Goal: Task Accomplishment & Management: Complete application form

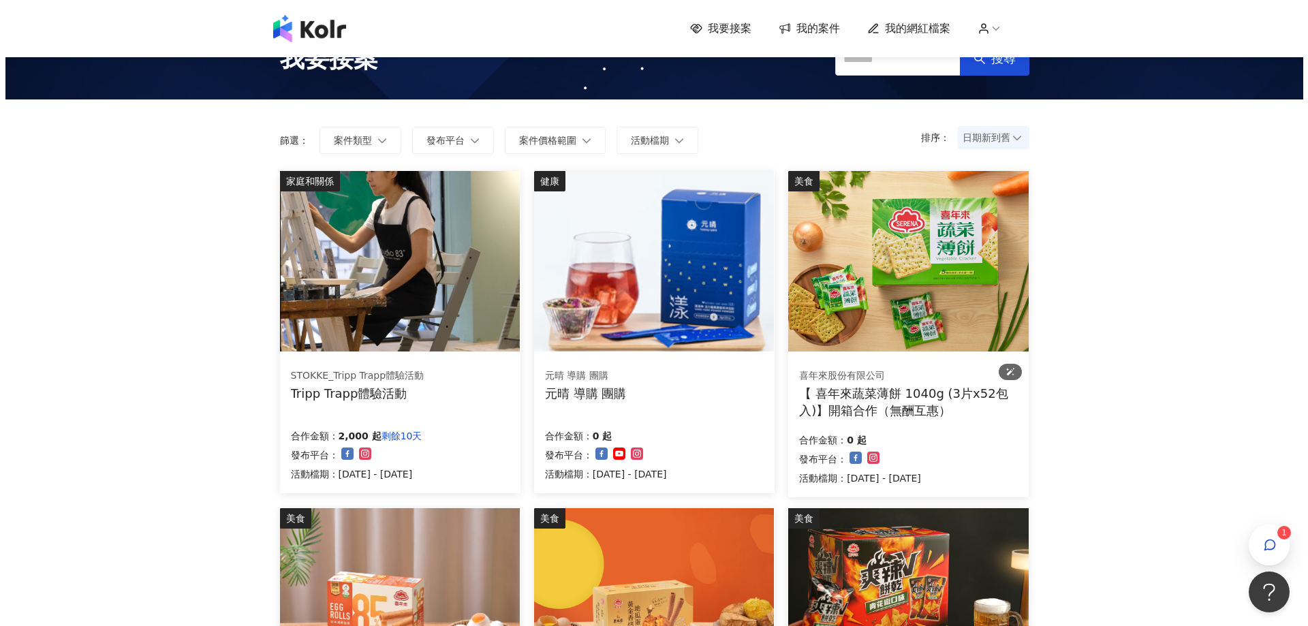
scroll to position [68, 0]
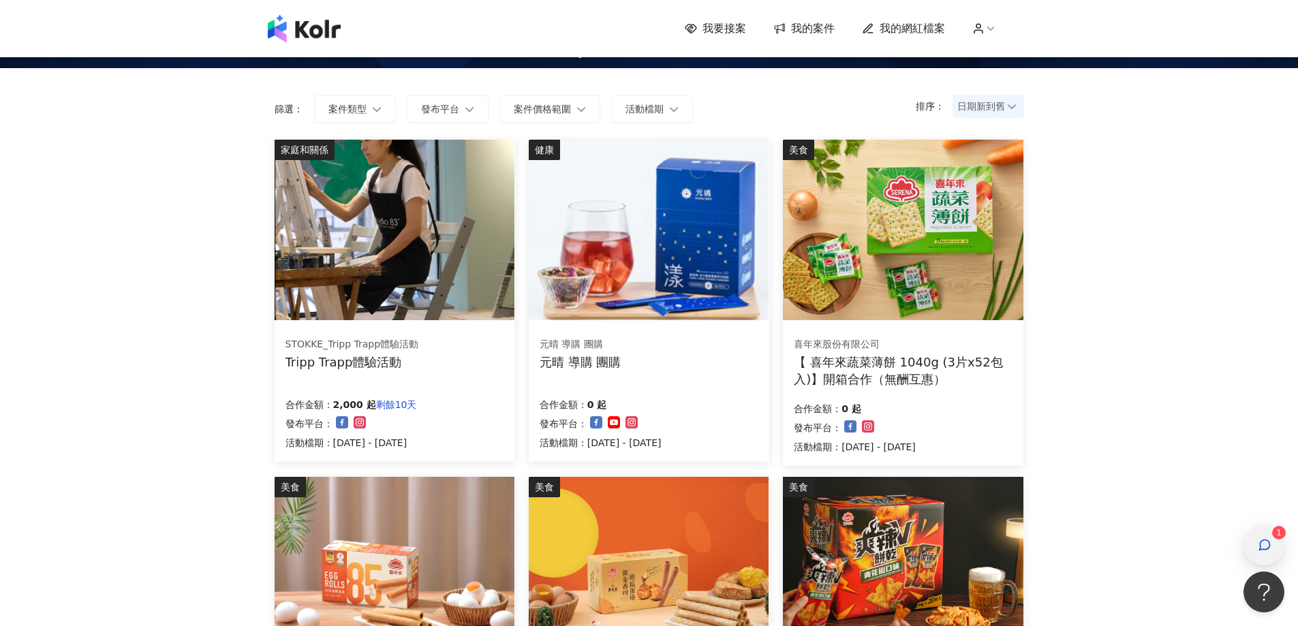
click at [1259, 551] on icon "button" at bounding box center [1264, 545] width 14 height 14
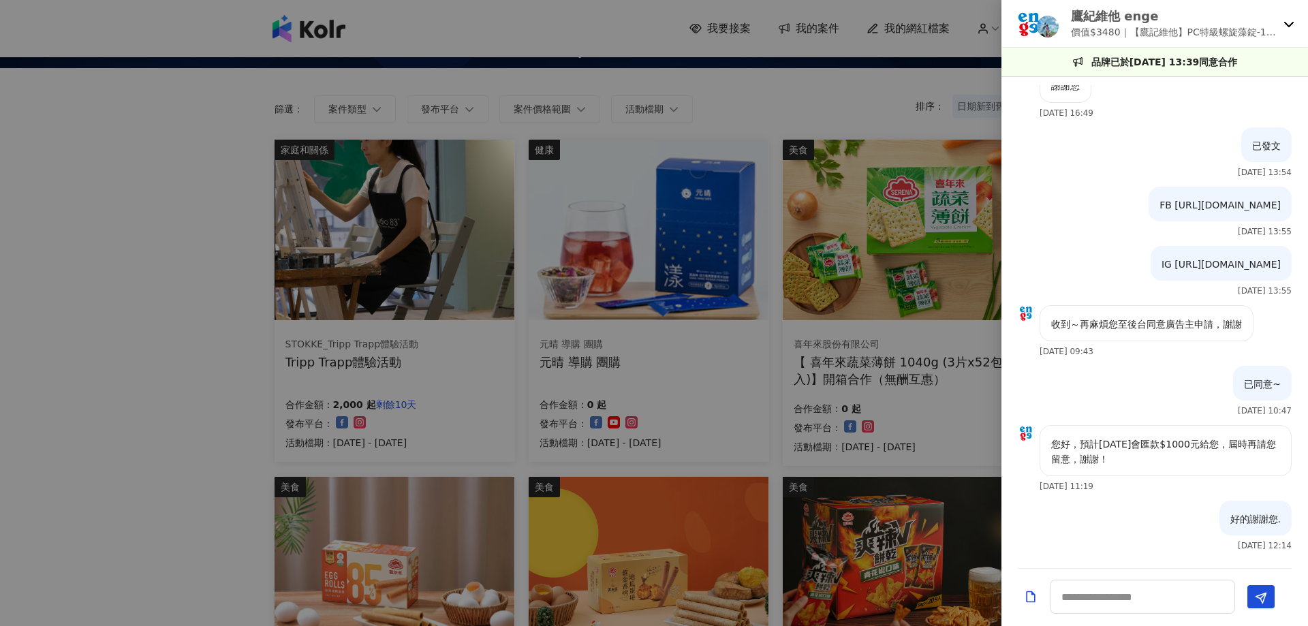
scroll to position [1718, 0]
click at [1287, 25] on icon at bounding box center [1289, 24] width 10 height 5
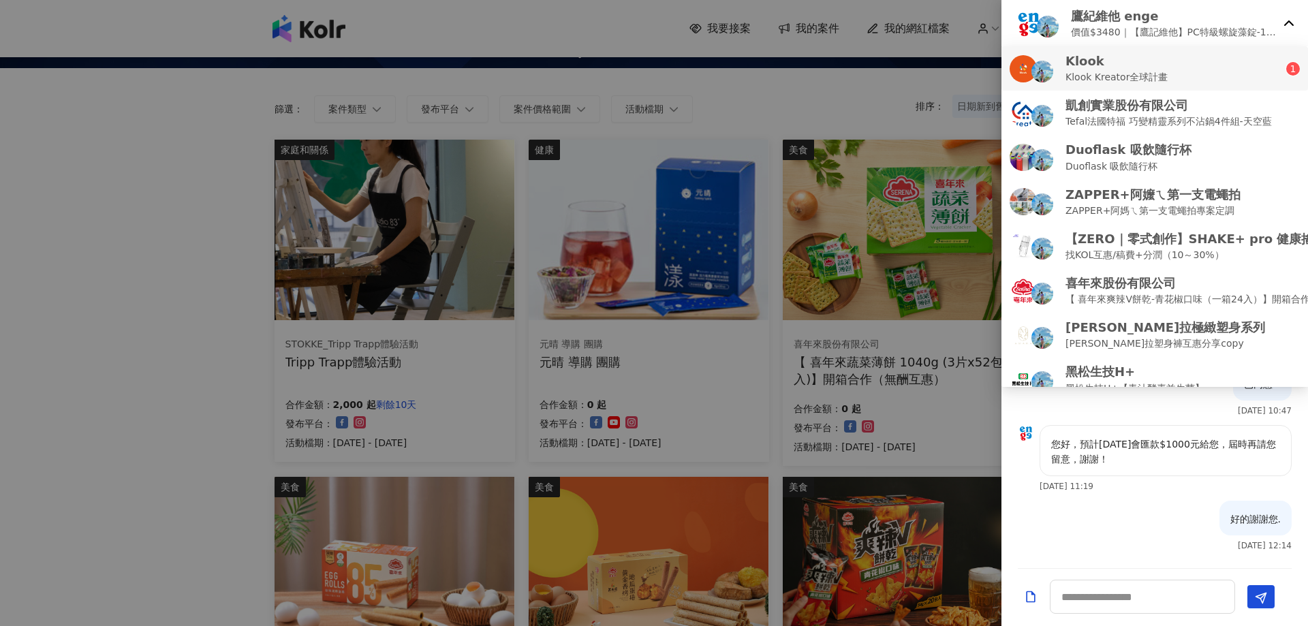
click at [1210, 75] on div "Klook Klook Kreator全球計畫" at bounding box center [1147, 68] width 277 height 32
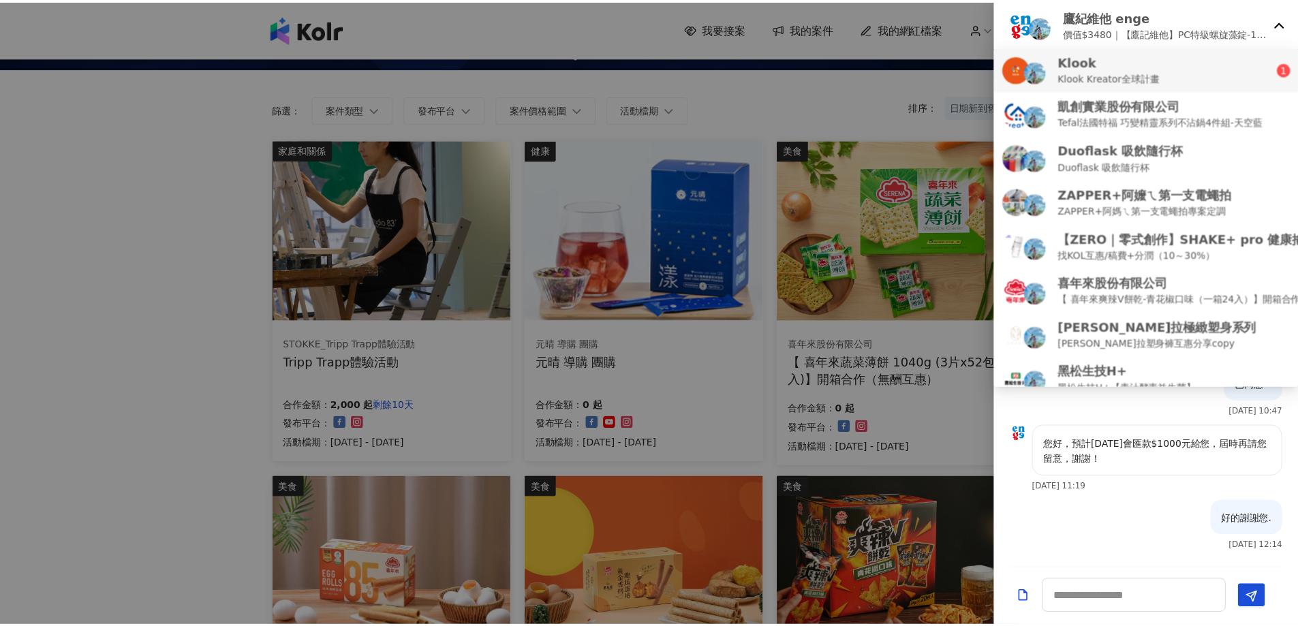
scroll to position [0, 0]
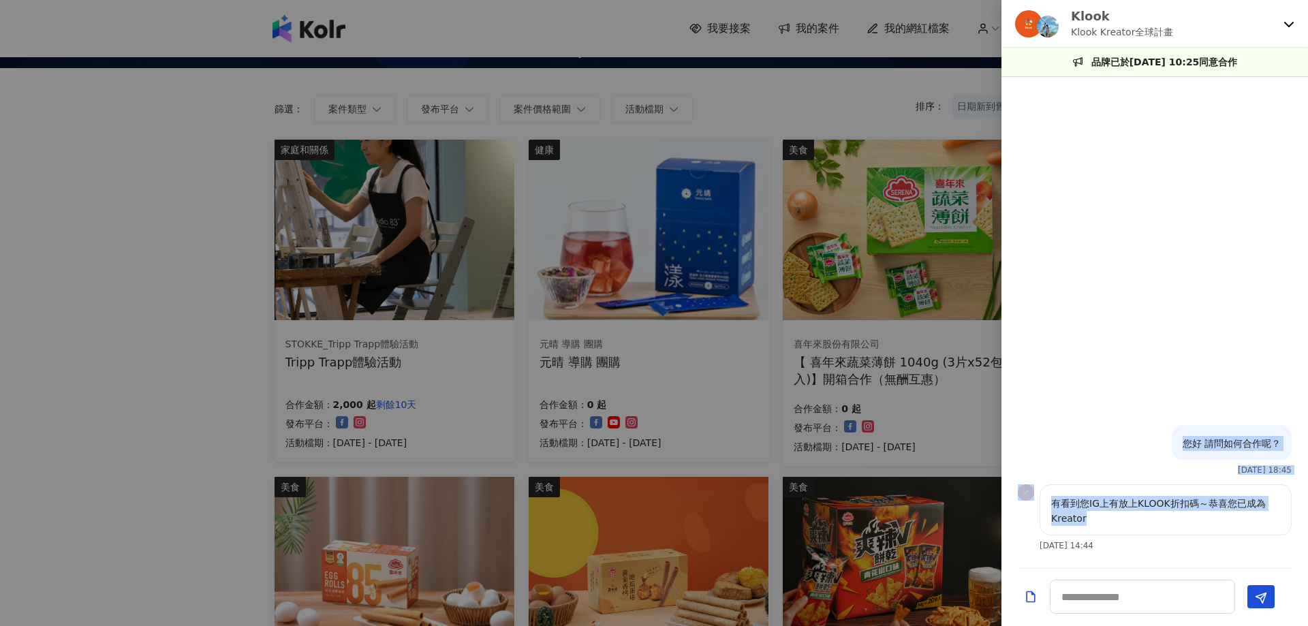
drag, startPoint x: 1096, startPoint y: 515, endPoint x: 1039, endPoint y: 484, distance: 65.2
click at [1028, 484] on div "您好 請問如何合作呢？ [DATE] 18:45 有看到您IG上有放上KLOOK折扣碼～恭喜您已成為Kreator [DATE] 14:44" at bounding box center [1154, 322] width 307 height 475
click at [1138, 524] on p "有看到您IG上有放上KLOOK折扣碼～恭喜您已成為Kreator" at bounding box center [1165, 511] width 229 height 30
drag, startPoint x: 1076, startPoint y: 526, endPoint x: 1082, endPoint y: 505, distance: 22.0
click at [1040, 501] on div "有看到您IG上有放上KLOOK折扣碼～恭喜您已成為Kreator" at bounding box center [1165, 509] width 252 height 51
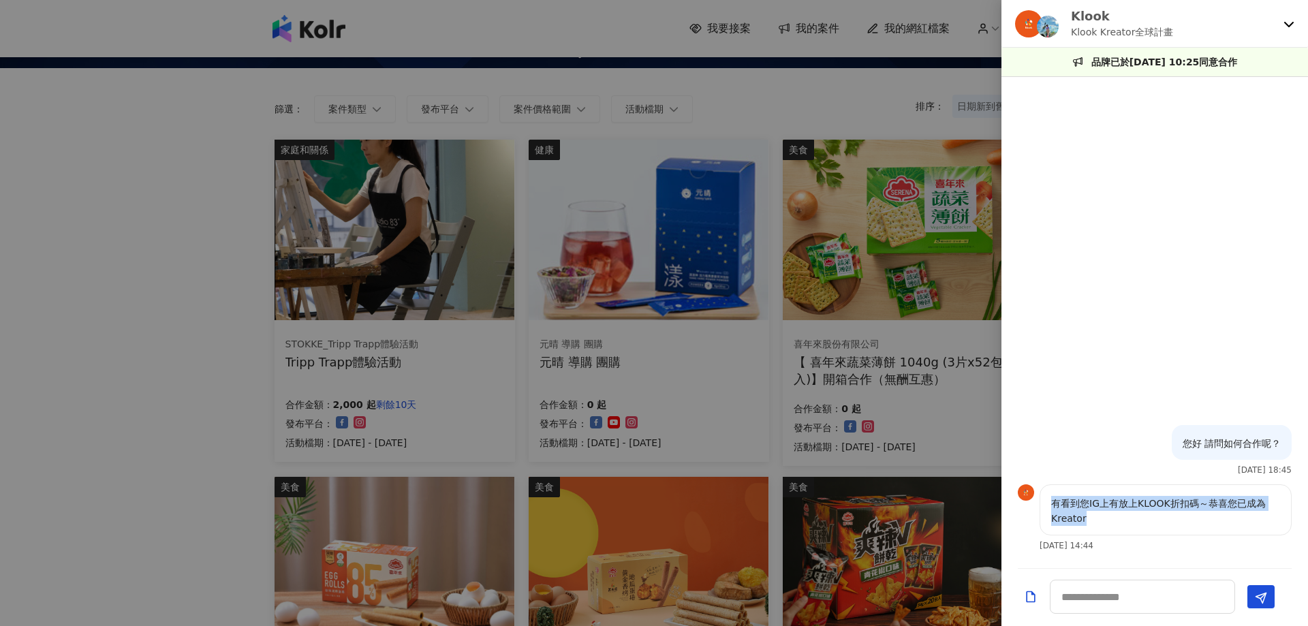
click at [1133, 520] on p "有看到您IG上有放上KLOOK折扣碼～恭喜您已成為Kreator" at bounding box center [1165, 511] width 229 height 30
click at [1087, 592] on textarea at bounding box center [1142, 597] width 185 height 34
type textarea "***"
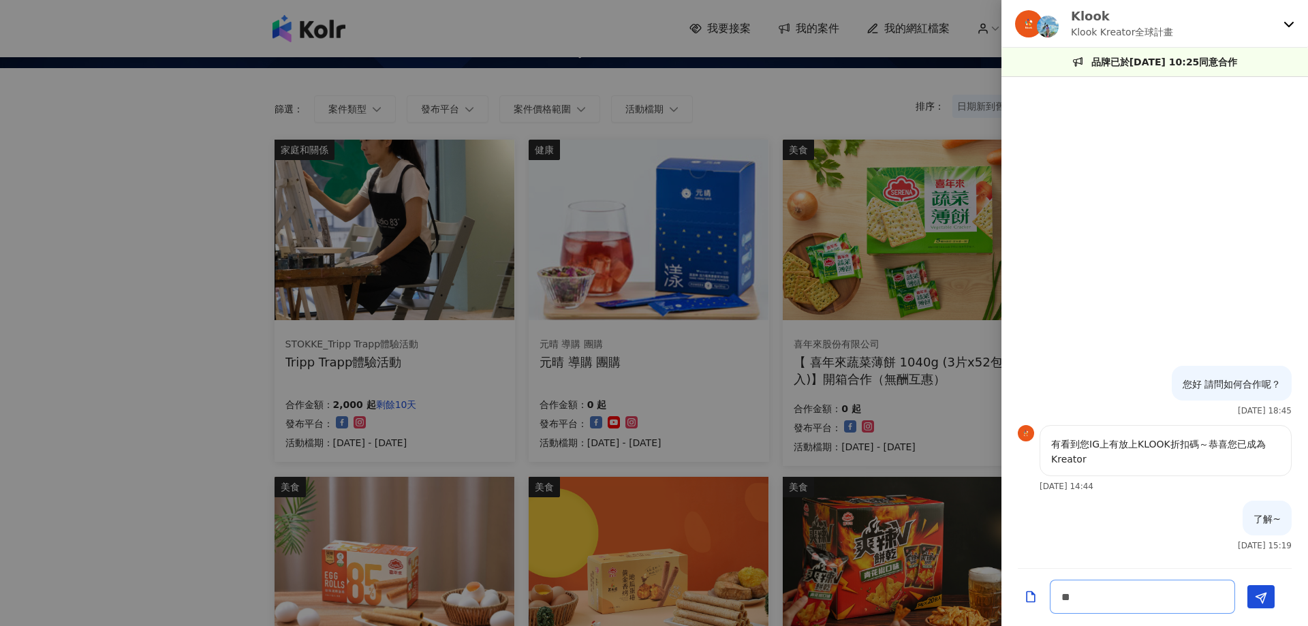
type textarea "*"
type textarea "********"
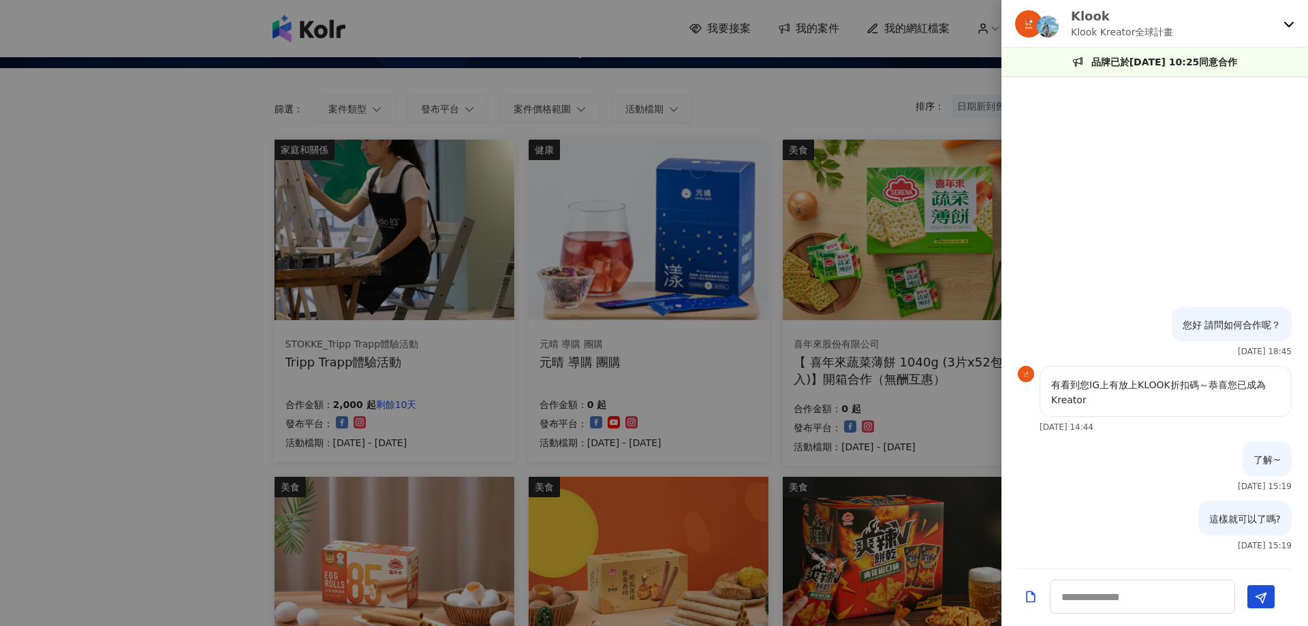
click at [183, 285] on div at bounding box center [654, 313] width 1308 height 626
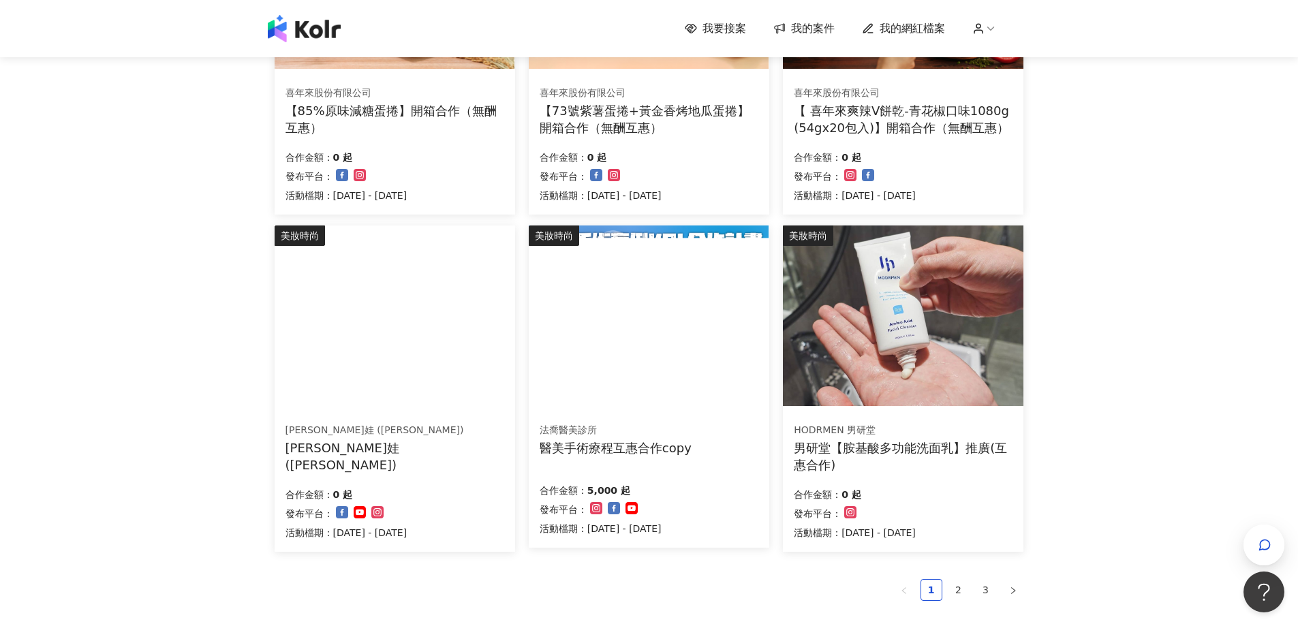
scroll to position [681, 0]
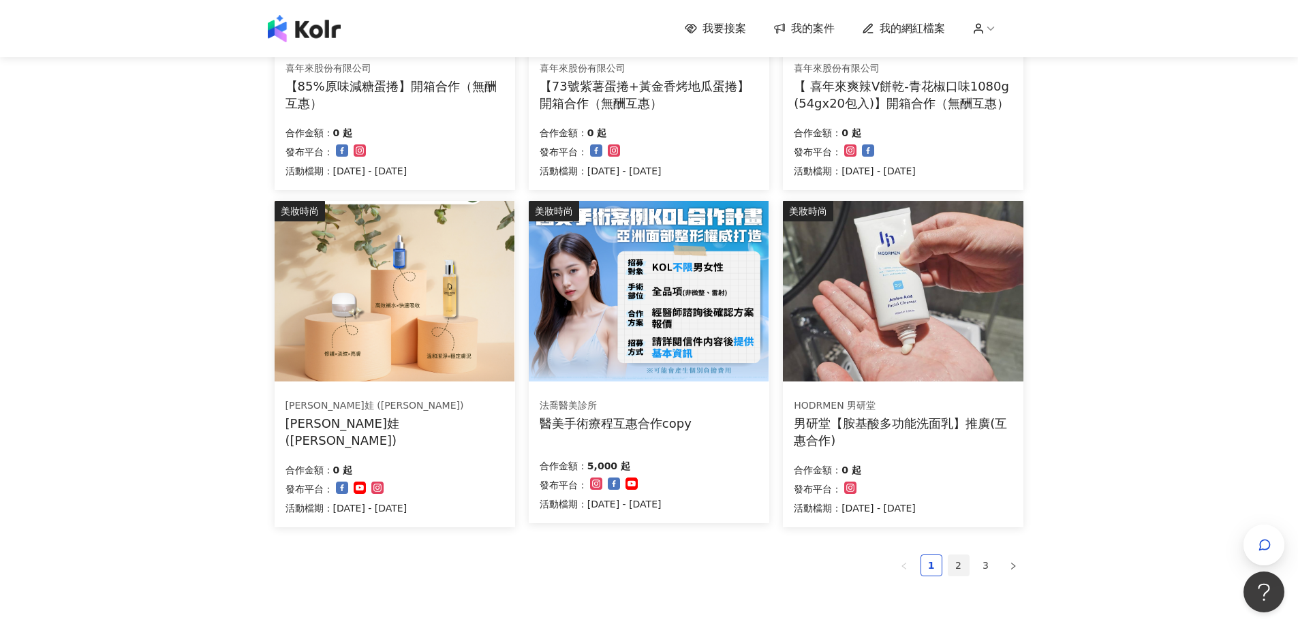
click at [950, 567] on link "2" at bounding box center [958, 565] width 20 height 20
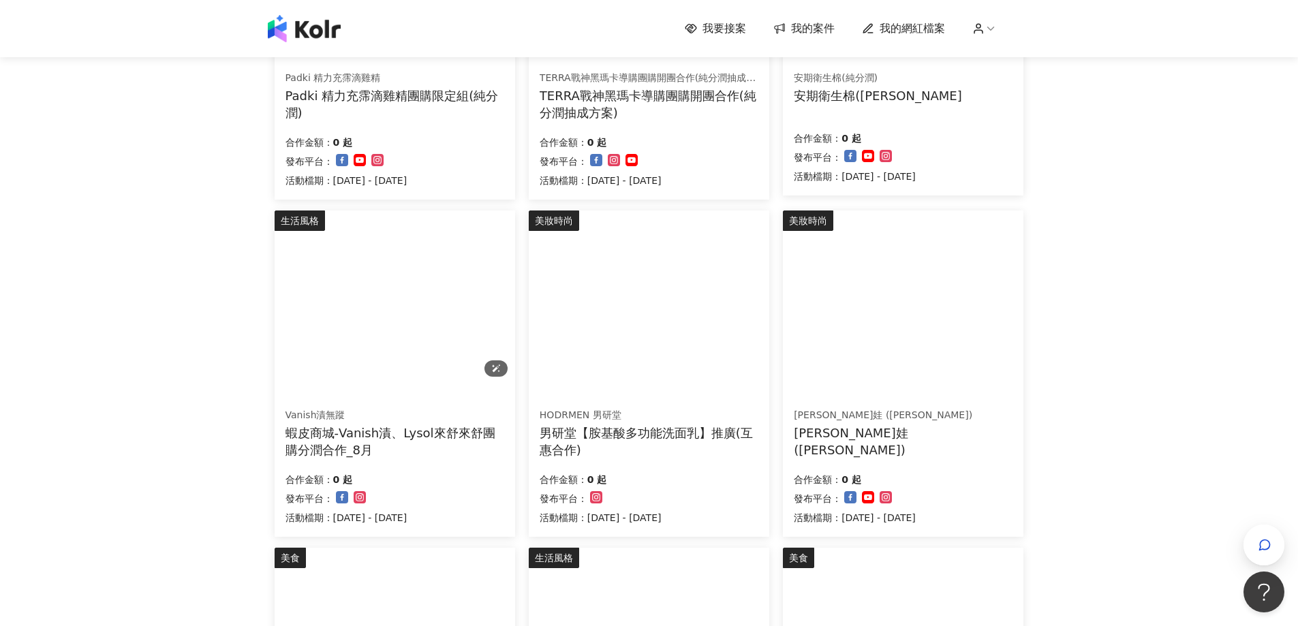
scroll to position [341, 0]
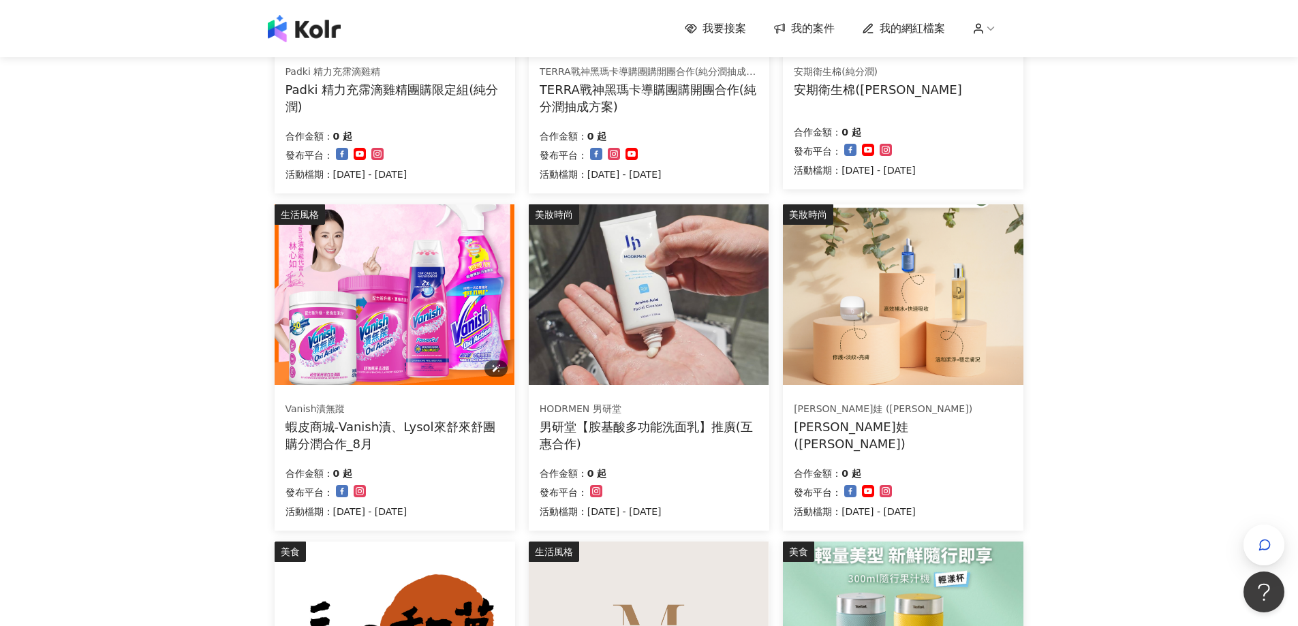
click at [365, 437] on div "蝦皮商城-Vanish漬、Lysol來舒來舒團購分潤合作_8月" at bounding box center [394, 435] width 219 height 34
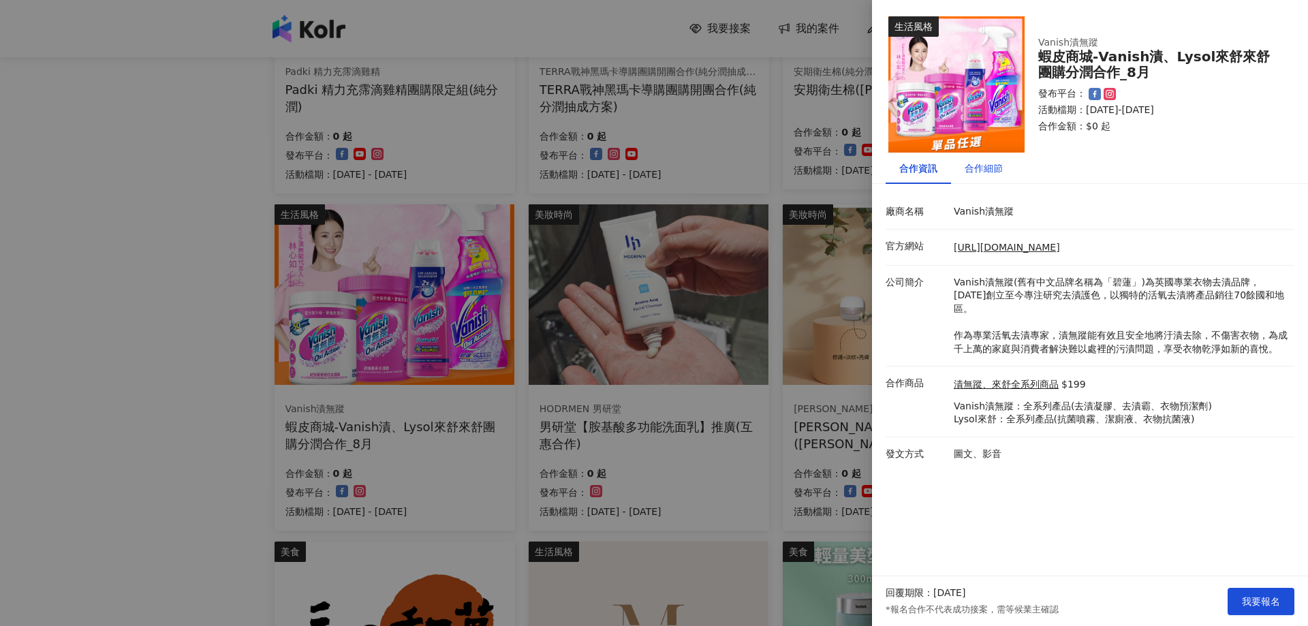
click at [992, 167] on div "合作細節" at bounding box center [984, 168] width 38 height 15
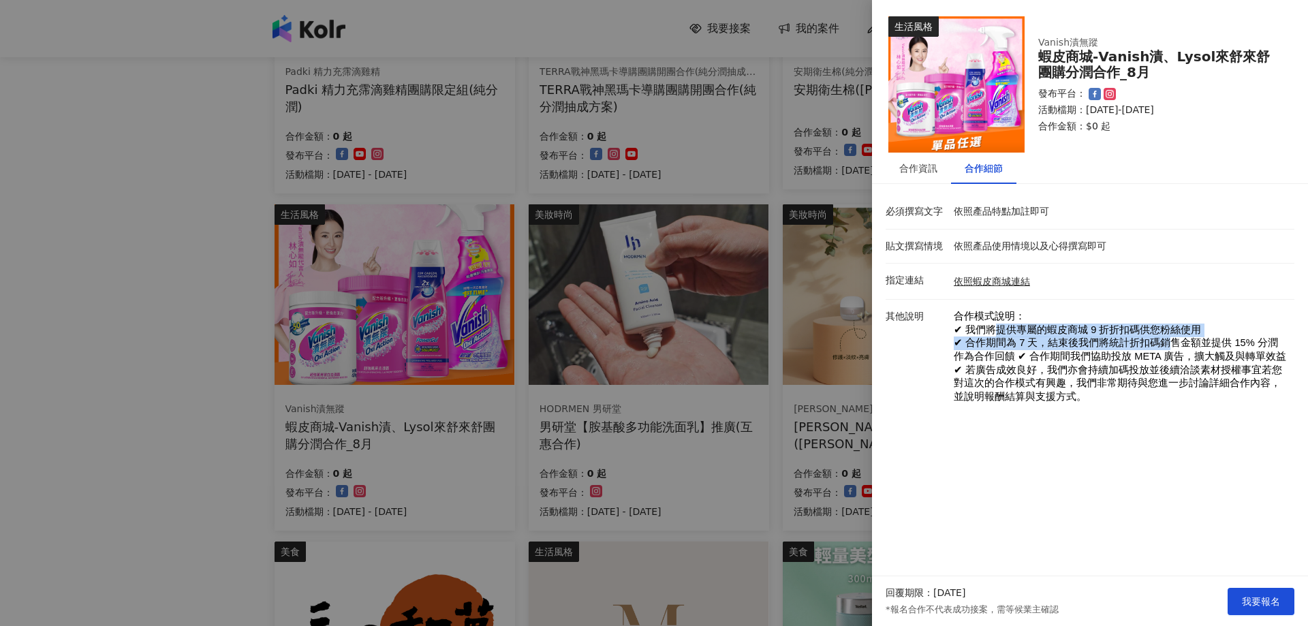
drag, startPoint x: 1009, startPoint y: 336, endPoint x: 1163, endPoint y: 339, distance: 154.6
click at [1158, 339] on p "合作模式說明： ✔ 我們將提供專屬的蝦皮商城 9 折折扣碼供您粉絲使用 ✔ 合作期間為 7 天，結束後我們將統計折扣碼銷售金額並提供 15% 分潤作為合作回饋…" at bounding box center [1121, 363] width 334 height 107
click at [1168, 354] on span "✔ 合作期間為 7 天，結束後我們將統計折扣碼銷售金額並提供 15% 分潤作為合作回饋 ✔ 合作期間我們協助投放 META 廣告，擴大觸及與轉單效益" at bounding box center [1120, 349] width 332 height 25
click at [1268, 603] on span "我要報名" at bounding box center [1261, 601] width 38 height 11
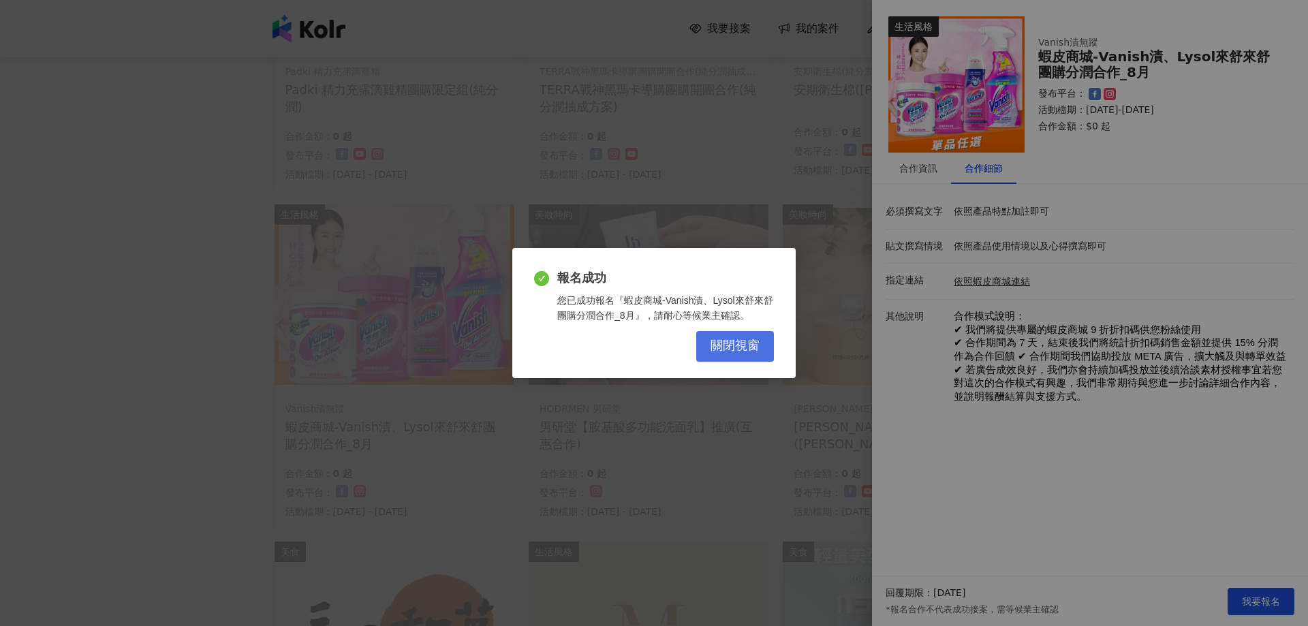
click at [710, 351] on button "關閉視窗" at bounding box center [735, 346] width 78 height 31
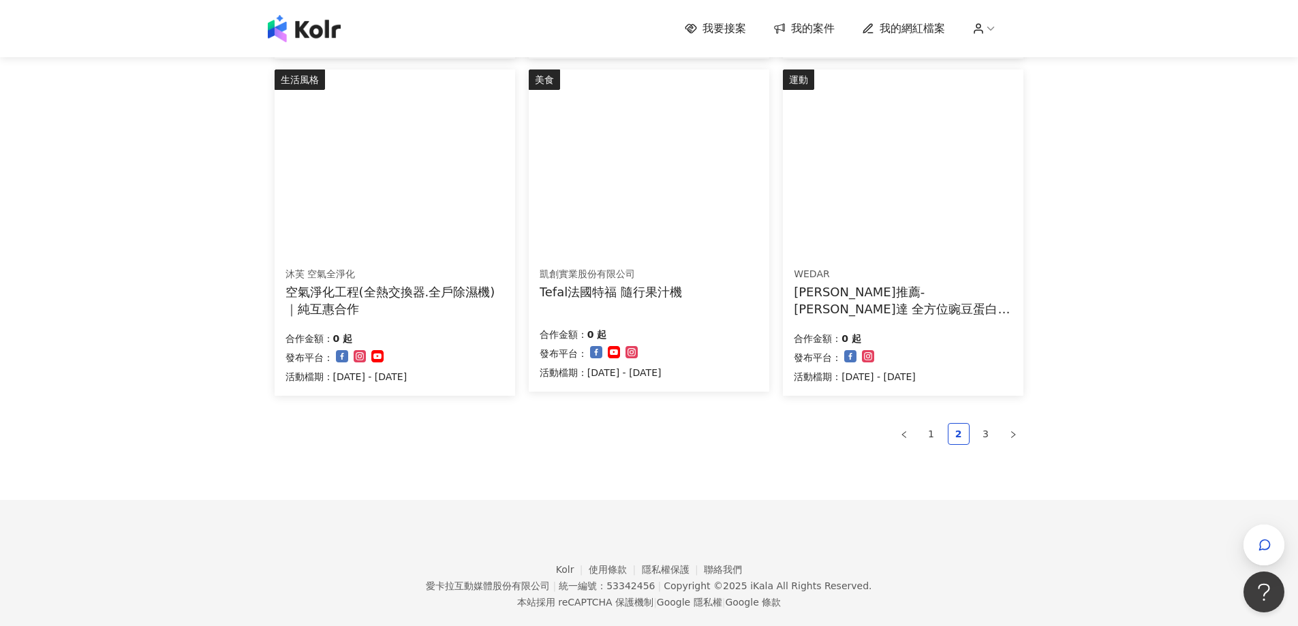
scroll to position [817, 0]
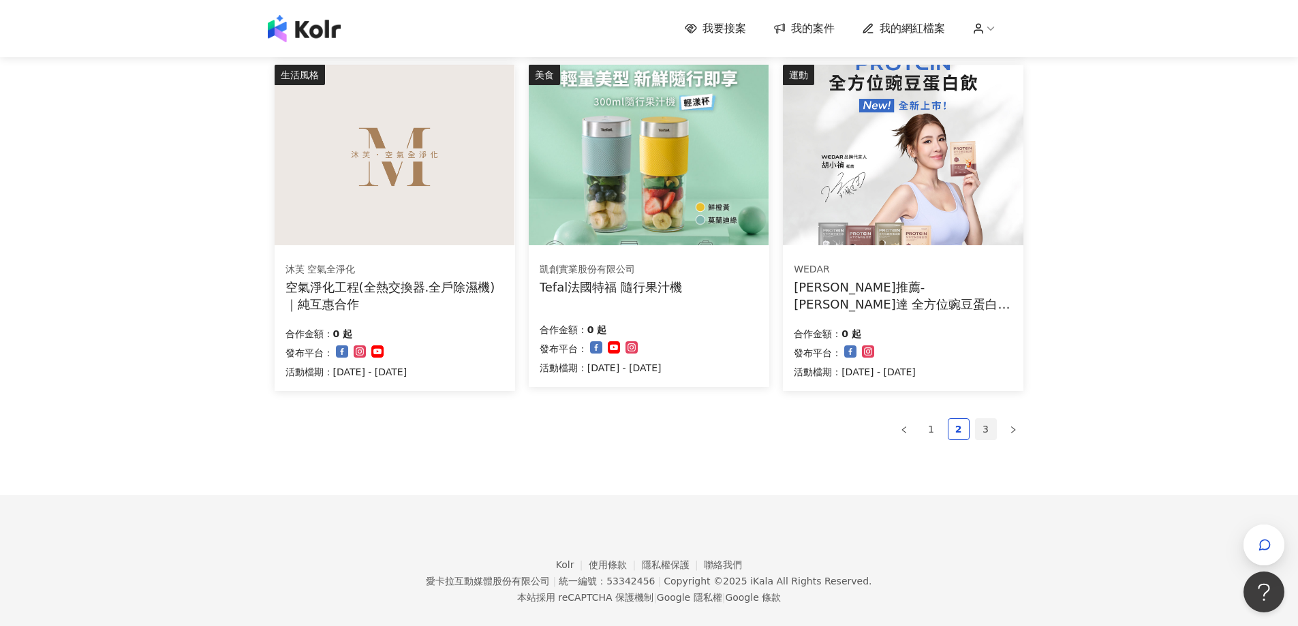
click at [978, 428] on link "3" at bounding box center [985, 429] width 20 height 20
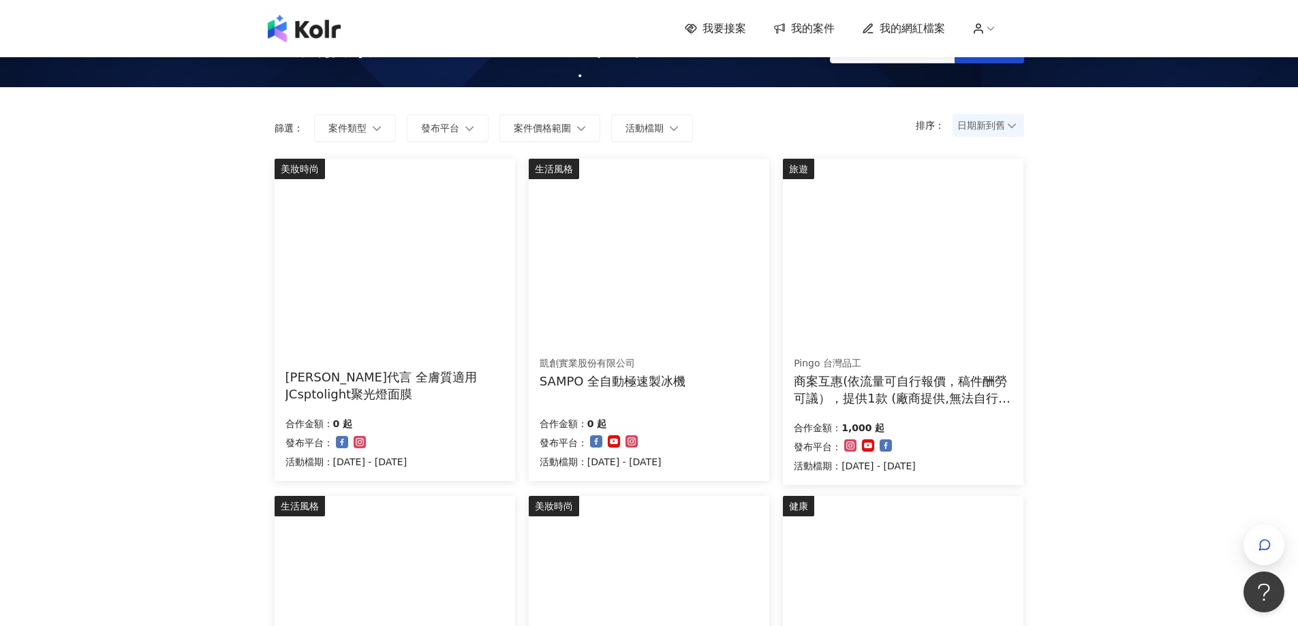
scroll to position [0, 0]
